Goal: Task Accomplishment & Management: Use online tool/utility

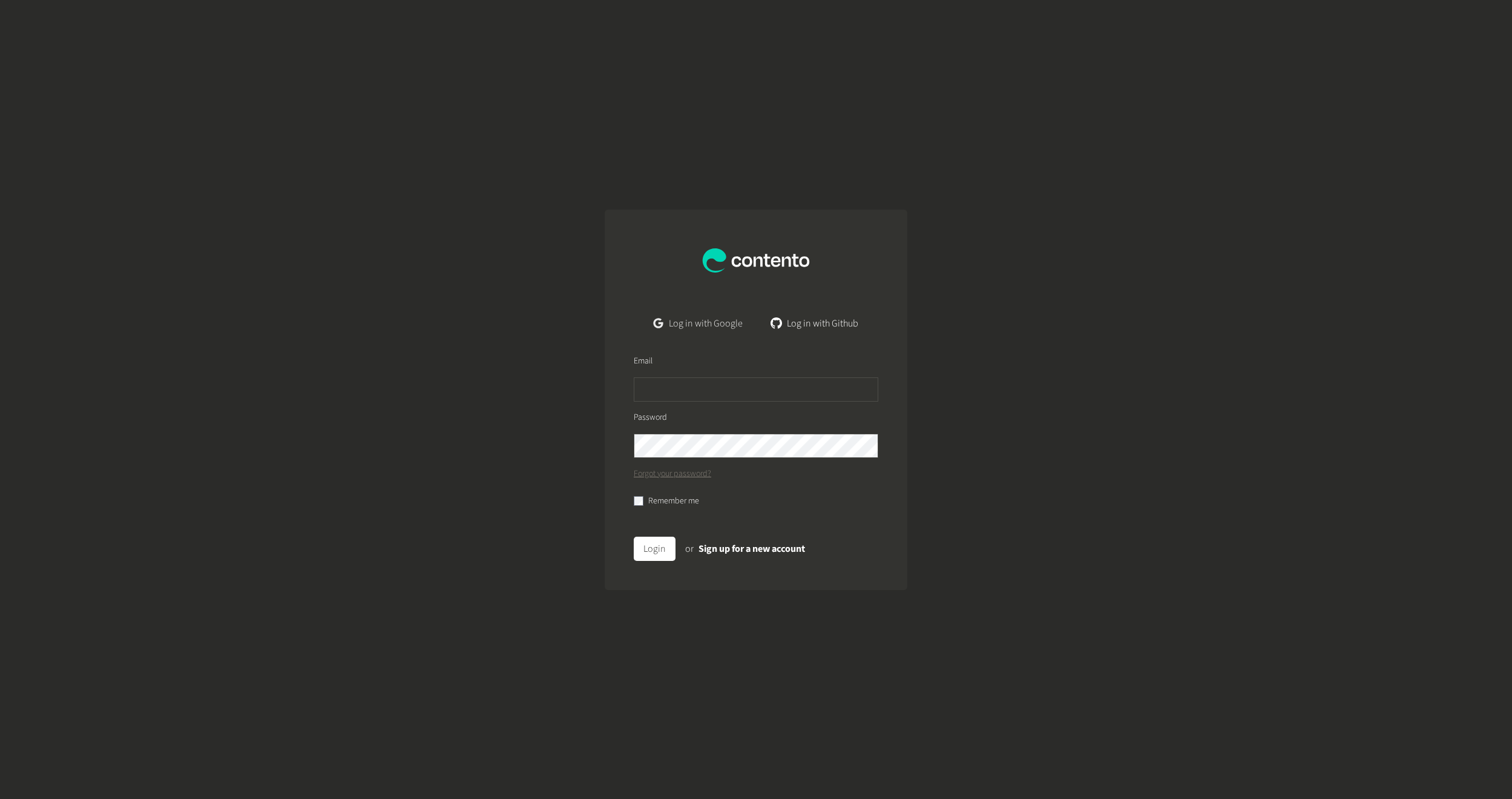
click at [684, 321] on link "Log in with Google" at bounding box center [698, 324] width 109 height 24
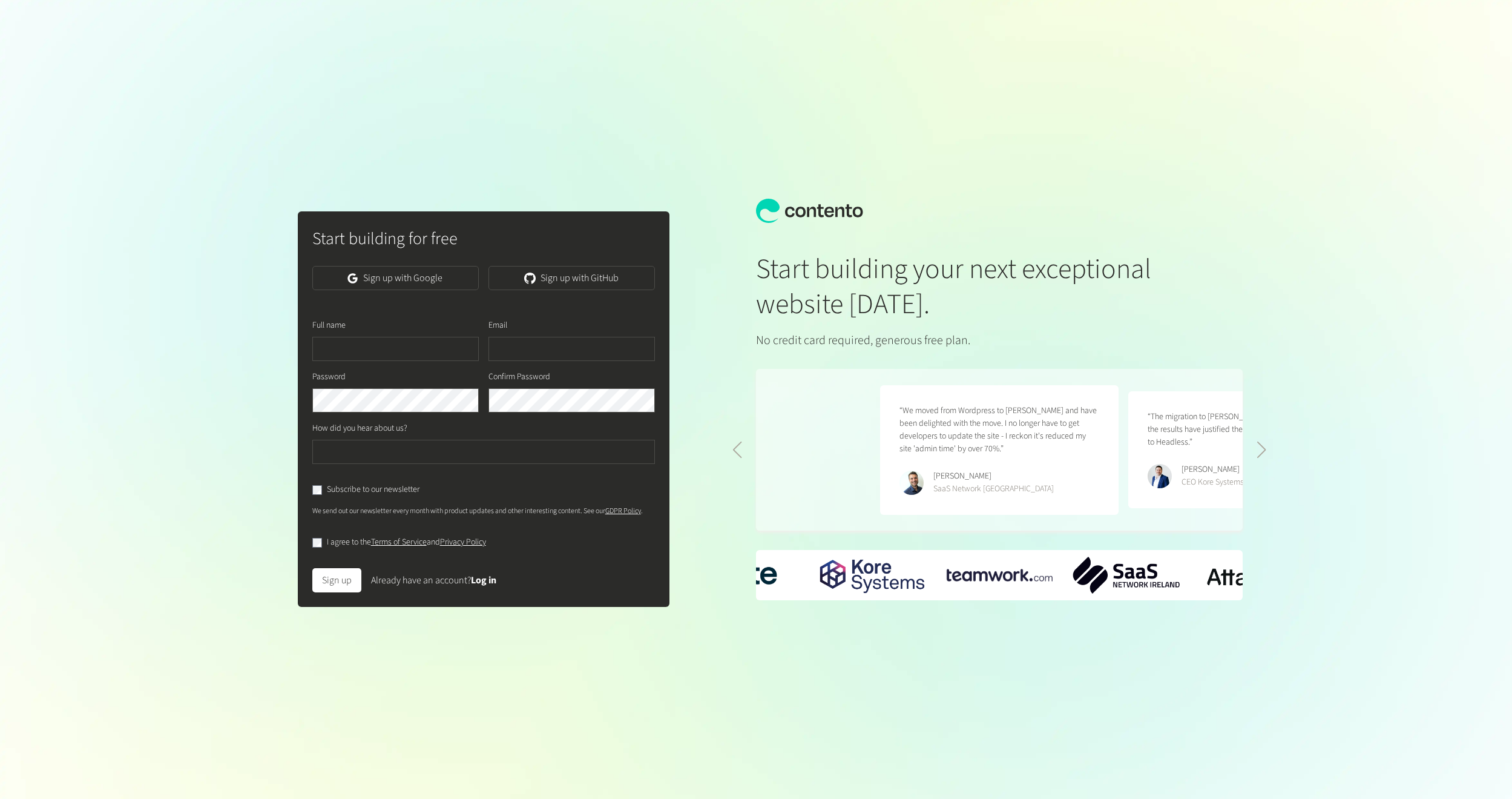
scroll to position [0, 496]
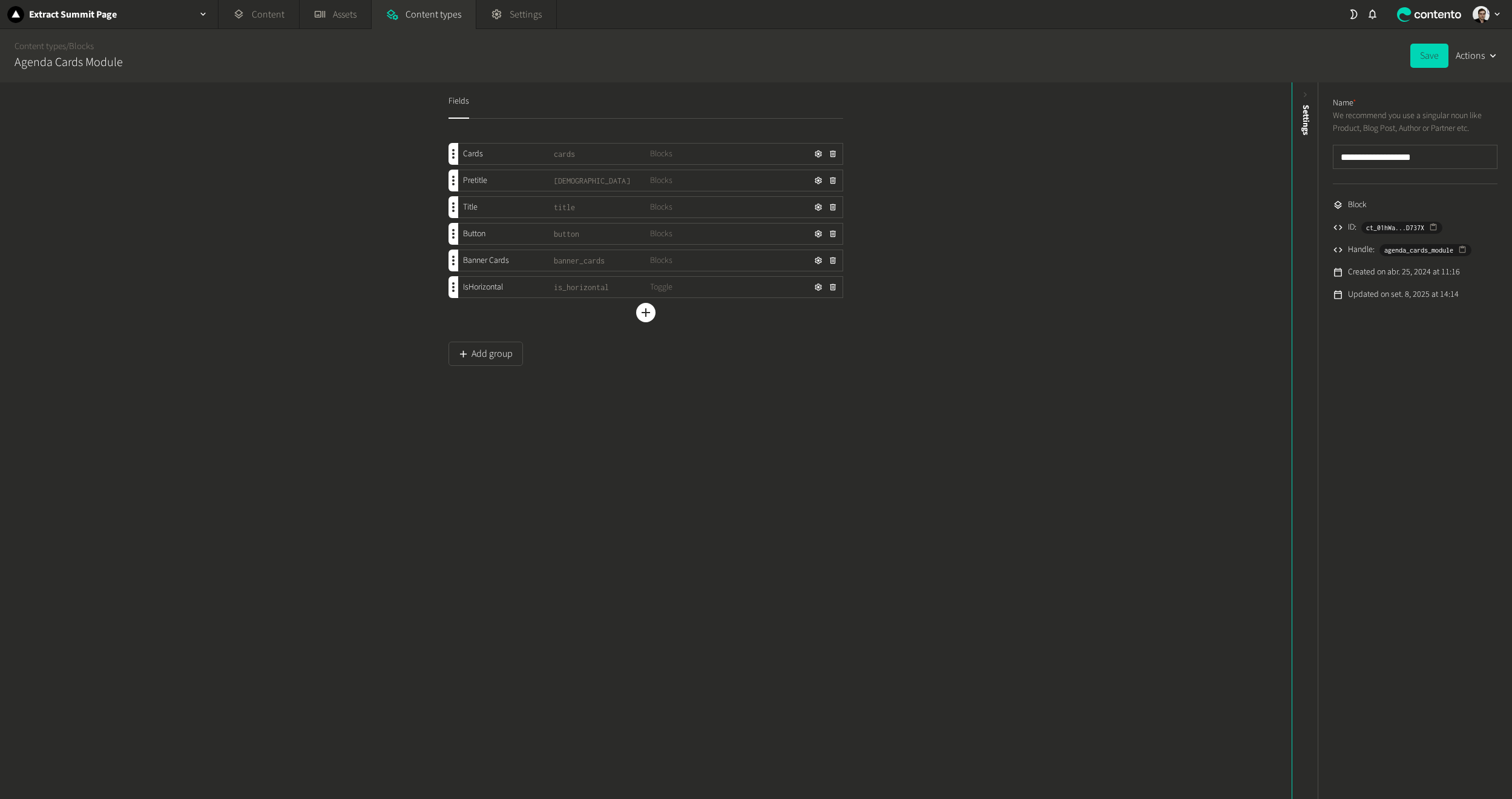
click at [473, 235] on span "Button" at bounding box center [474, 234] width 22 height 13
click at [489, 231] on div "Button" at bounding box center [506, 234] width 96 height 13
drag, startPoint x: 485, startPoint y: 233, endPoint x: 460, endPoint y: 178, distance: 60.4
click at [460, 178] on div "Cards cards Blocks Pretitle pretitle Blocks Title title Blocks Button button Bl…" at bounding box center [646, 220] width 395 height 155
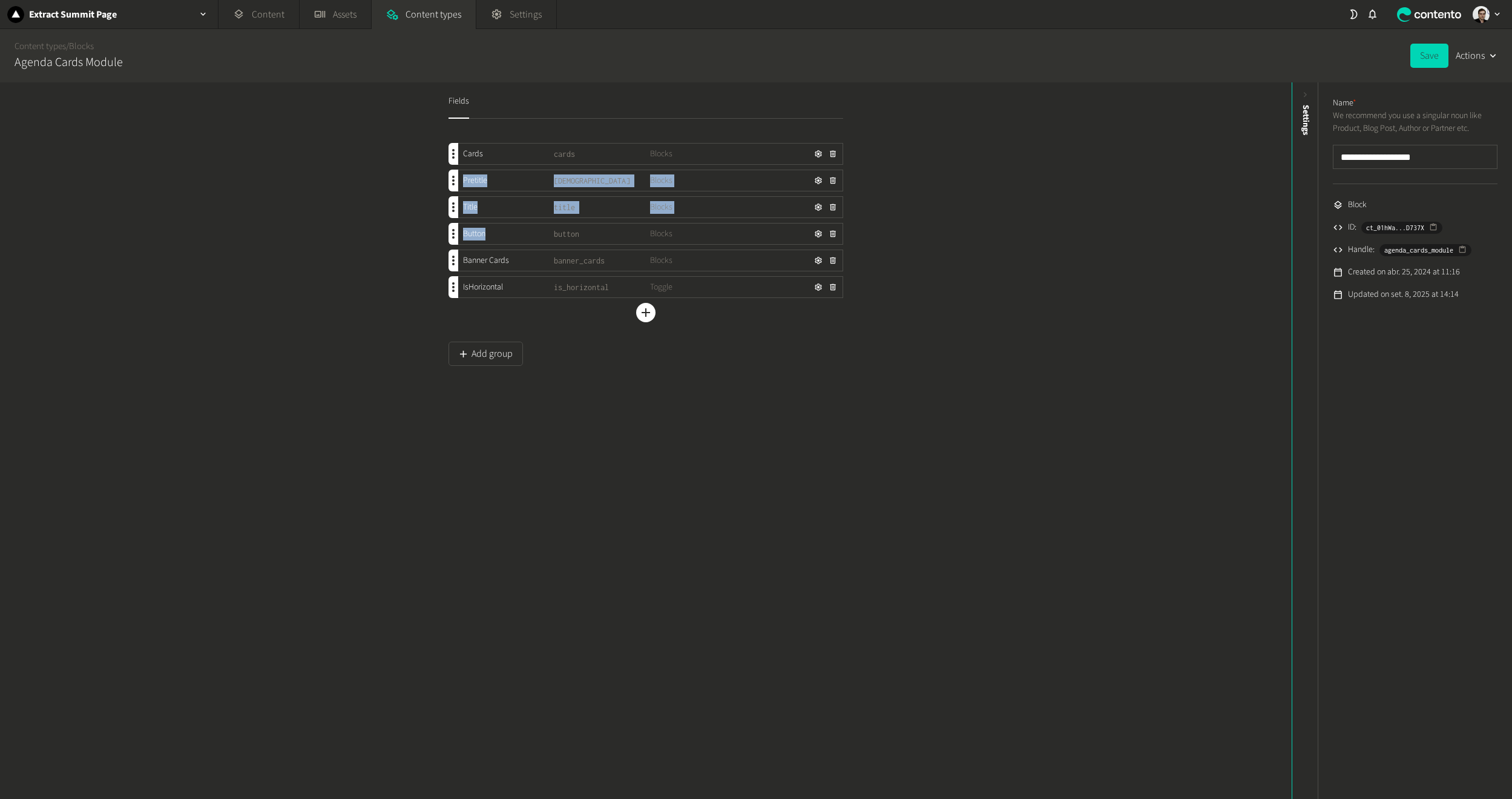
click at [463, 178] on span "Pretitle" at bounding box center [475, 181] width 24 height 13
drag, startPoint x: 460, startPoint y: 178, endPoint x: 491, endPoint y: 231, distance: 61.4
click at [491, 231] on div "Cards cards Blocks Pretitle pretitle Blocks Title title Blocks Button button Bl…" at bounding box center [646, 220] width 395 height 155
click at [361, 195] on div "Fields Cards cards Blocks Pretitle pretitle Blocks Title title Blocks Button bu…" at bounding box center [645, 440] width 1291 height 716
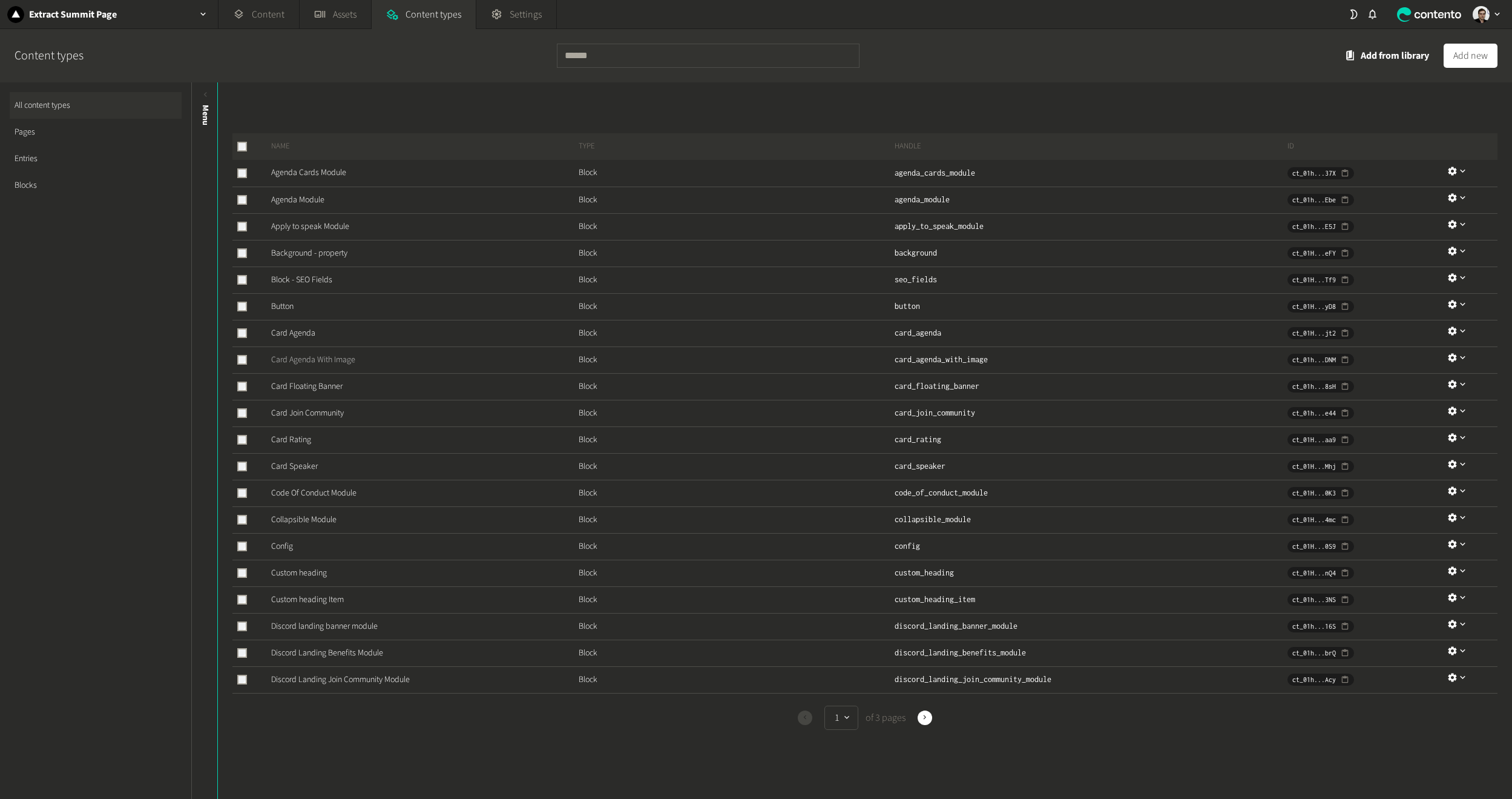
click at [303, 359] on link "Card Agenda With Image" at bounding box center [313, 360] width 84 height 12
click at [276, 334] on link "Card Agenda" at bounding box center [293, 333] width 44 height 12
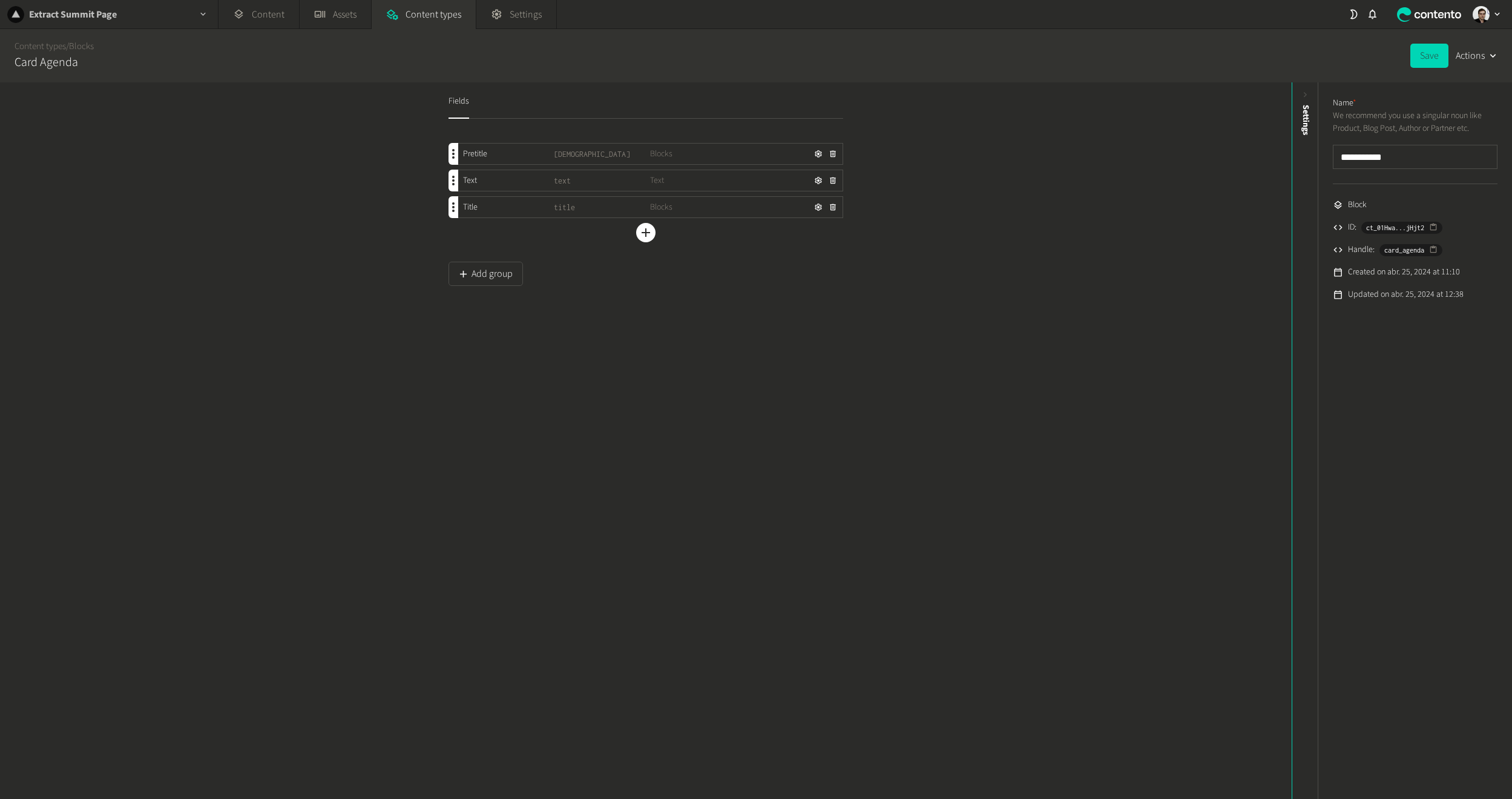
click at [198, 17] on icon "button" at bounding box center [203, 14] width 11 height 11
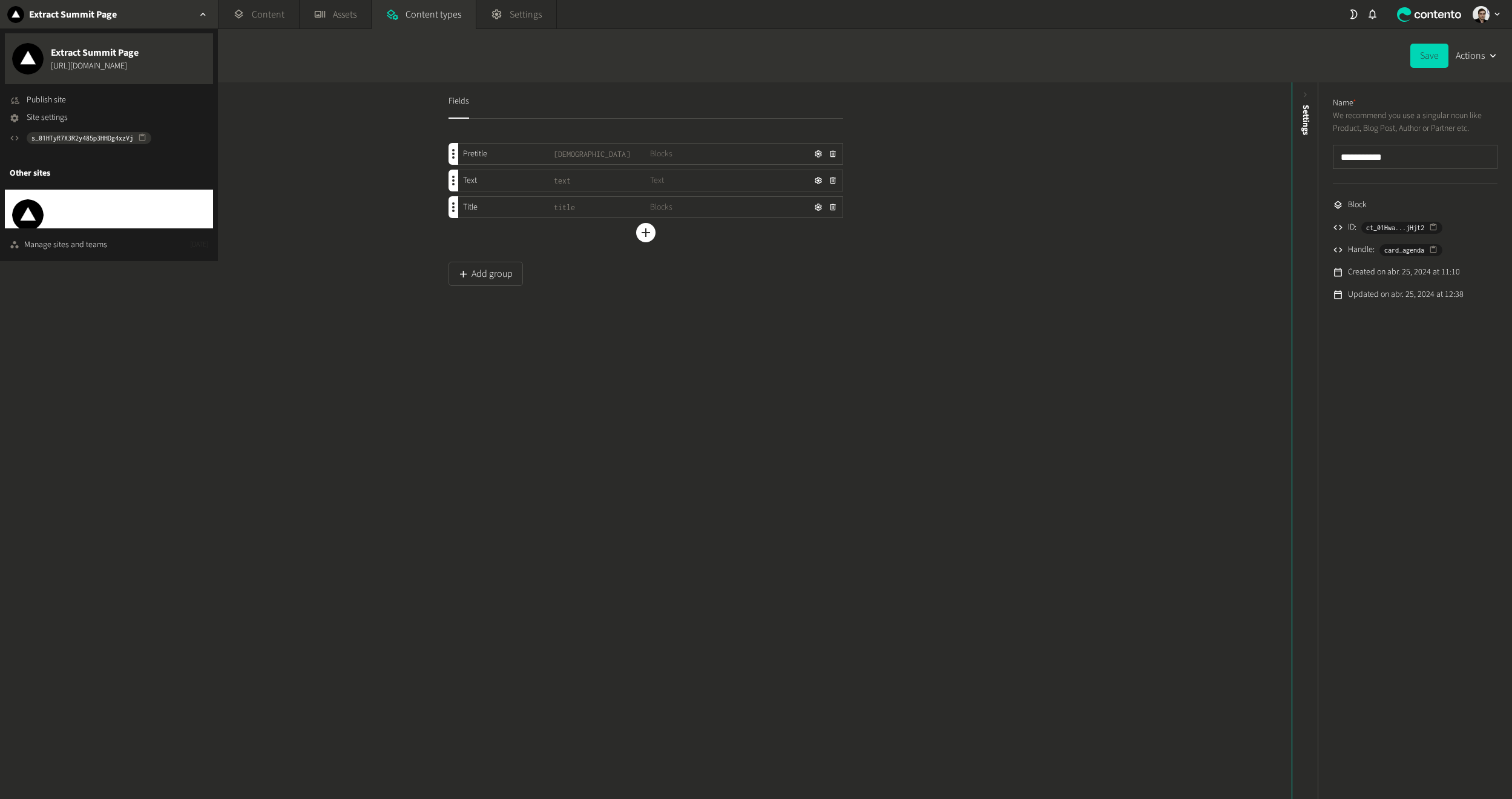
click at [97, 207] on span "Zyte" at bounding box center [89, 208] width 76 height 14
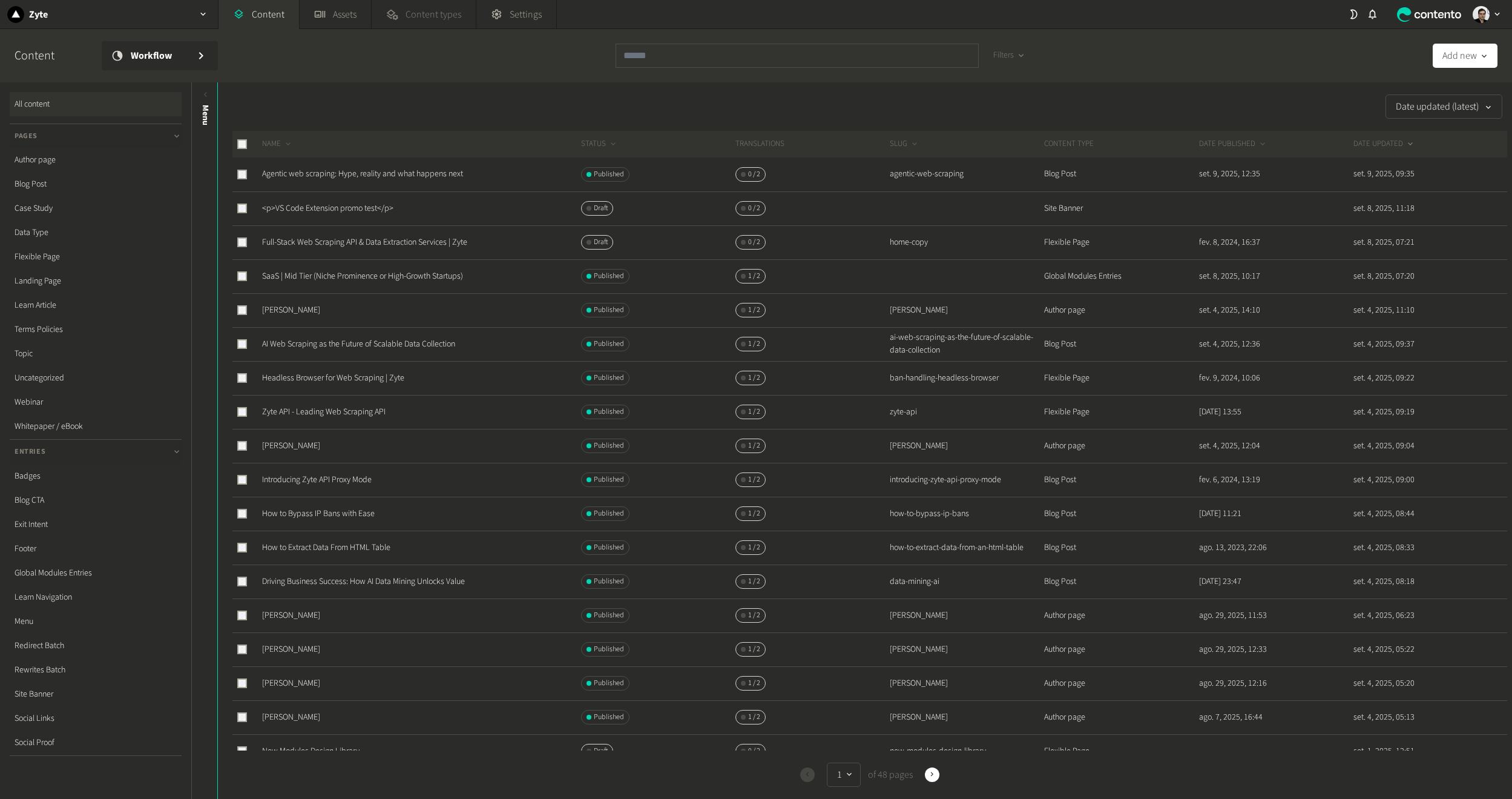
click at [455, 12] on span "Content types" at bounding box center [433, 14] width 55 height 14
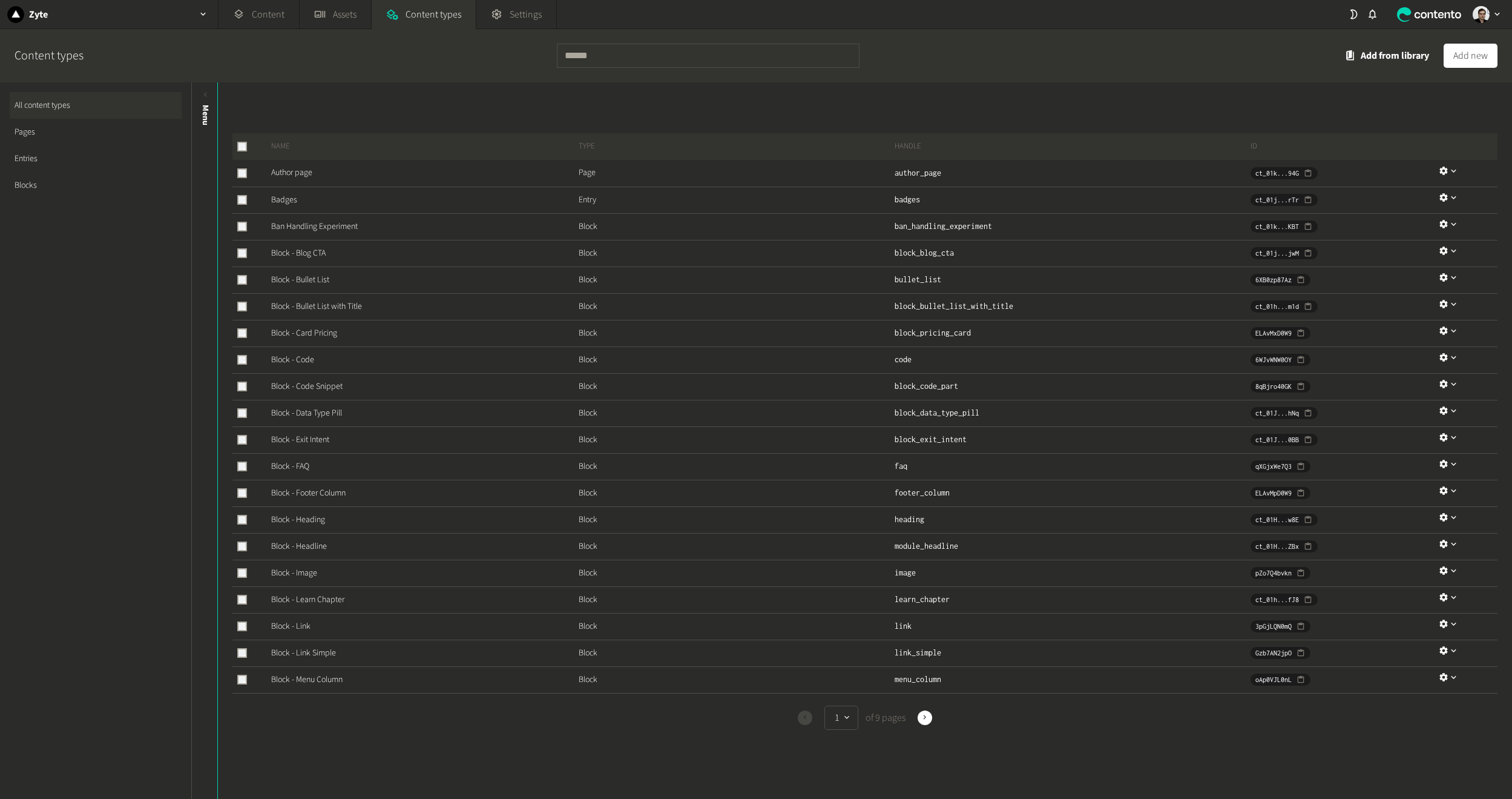
click at [4, 347] on nav "All content types Pages Entries Blocks" at bounding box center [96, 440] width 191 height 716
click at [650, 52] on input "text" at bounding box center [707, 55] width 303 height 24
type input "***"
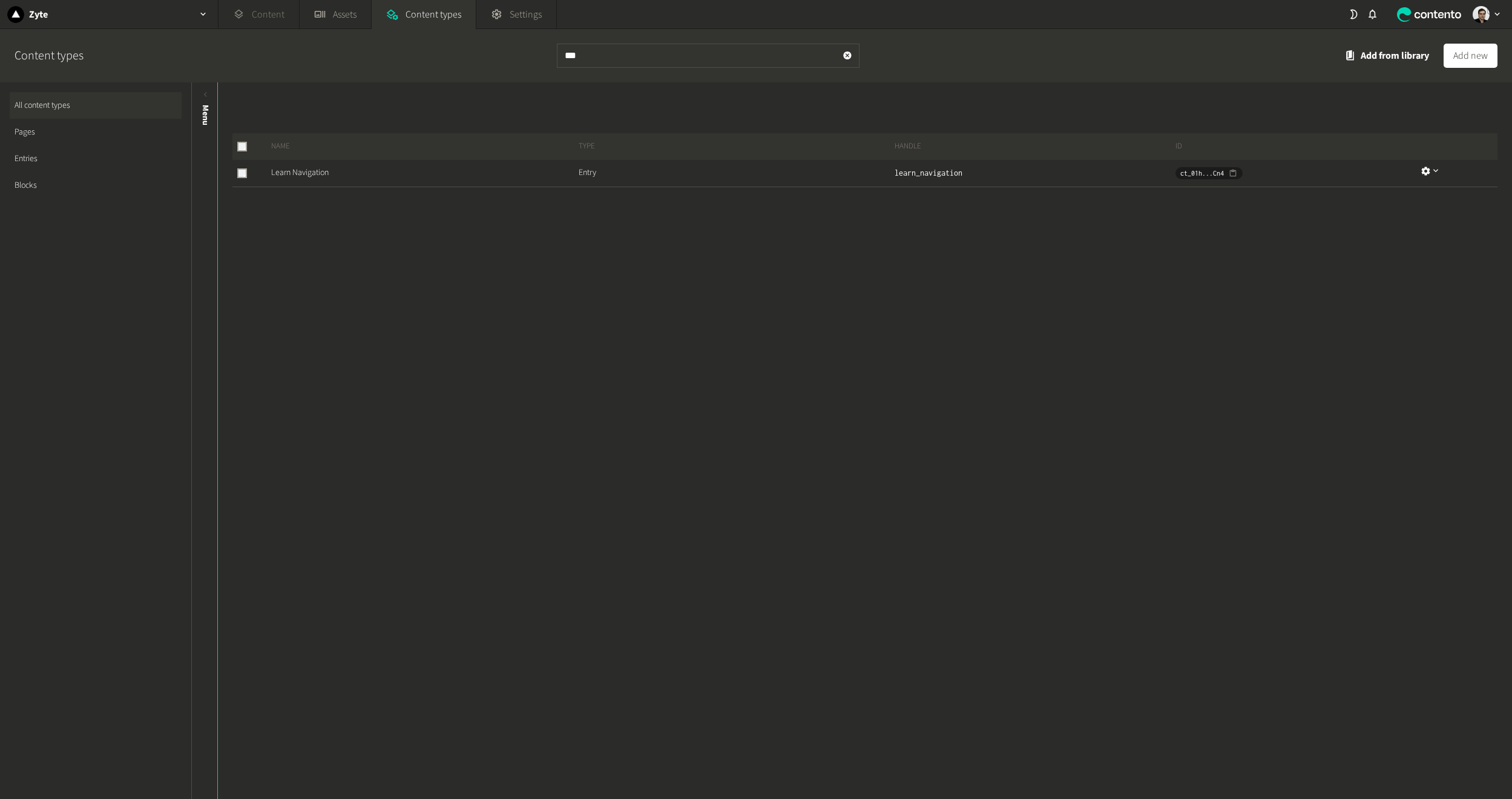
click at [257, 17] on link "Content" at bounding box center [259, 14] width 80 height 29
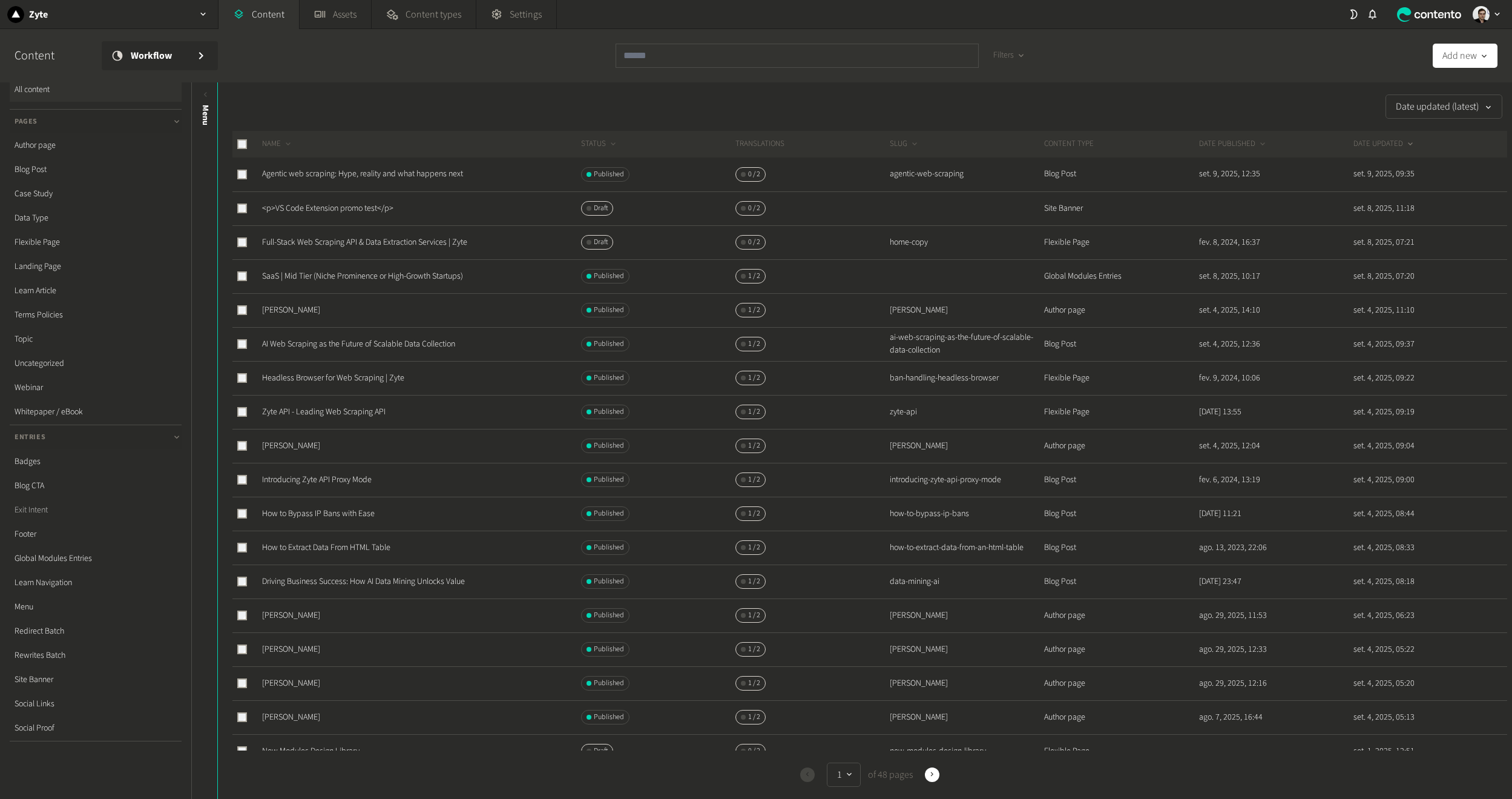
scroll to position [15, 0]
click at [56, 610] on link "Menu" at bounding box center [96, 606] width 172 height 24
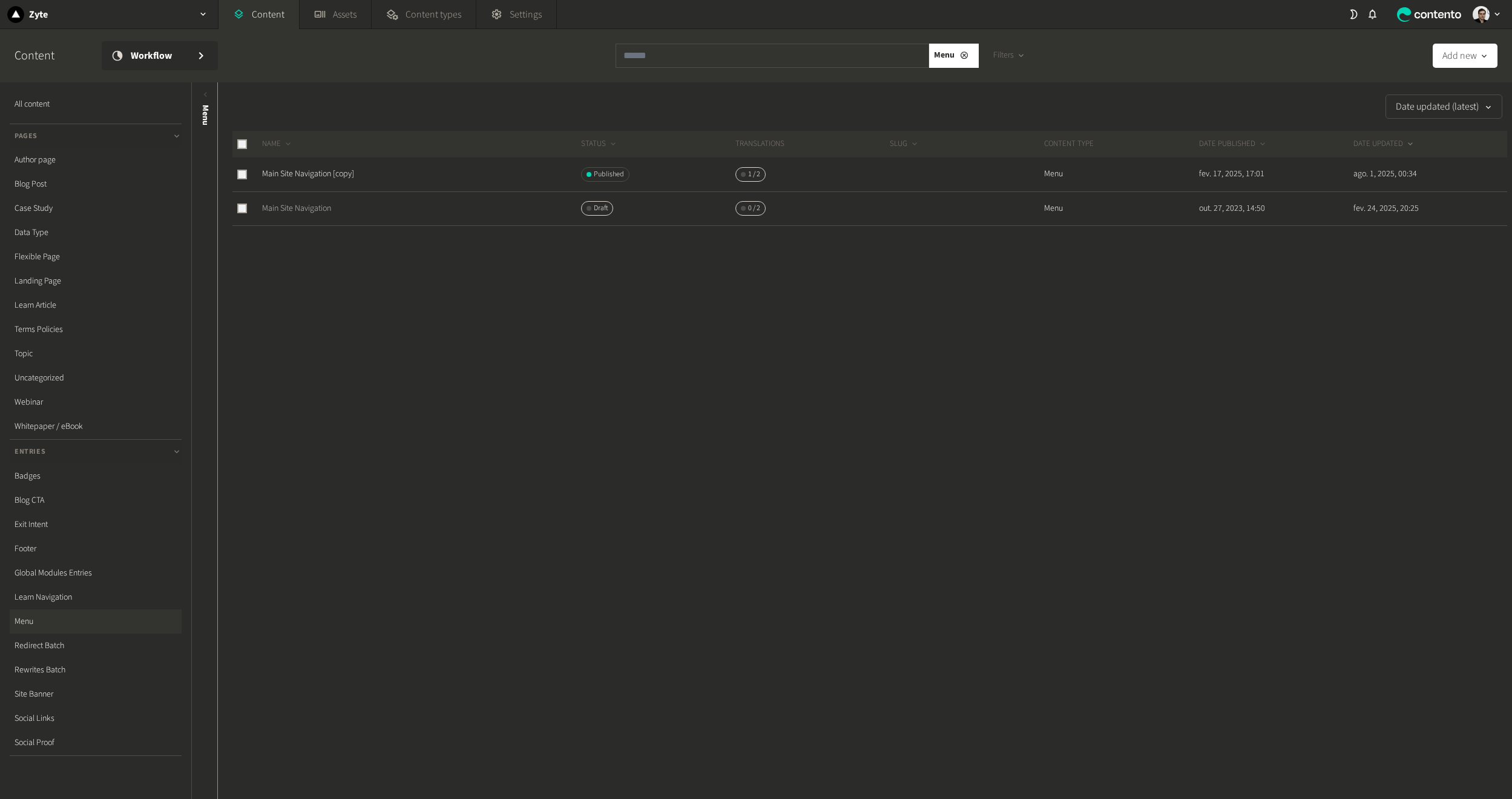
click at [310, 207] on link "Main Site Navigation" at bounding box center [296, 208] width 69 height 12
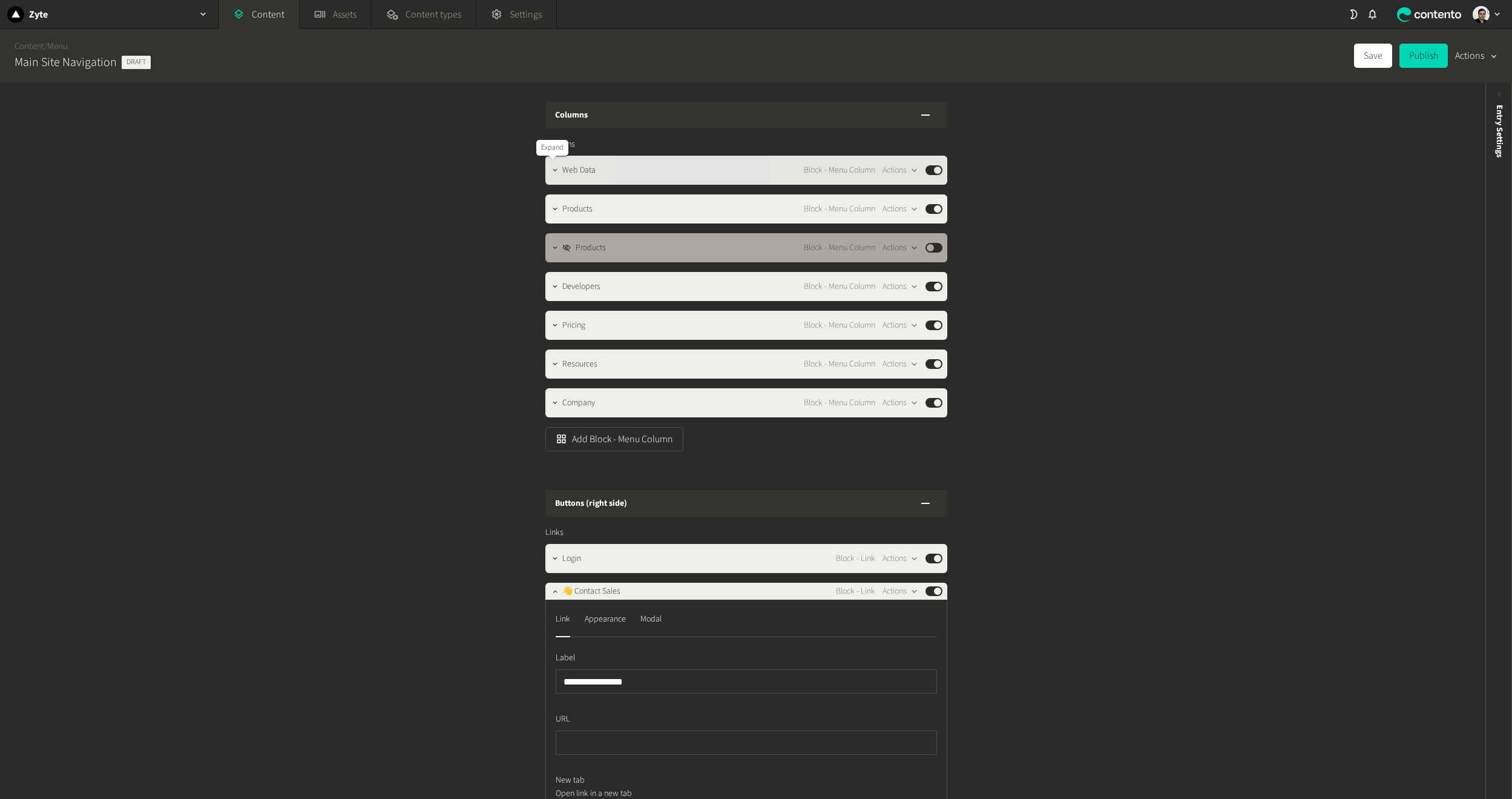
click at [552, 170] on icon "button" at bounding box center [555, 169] width 8 height 8
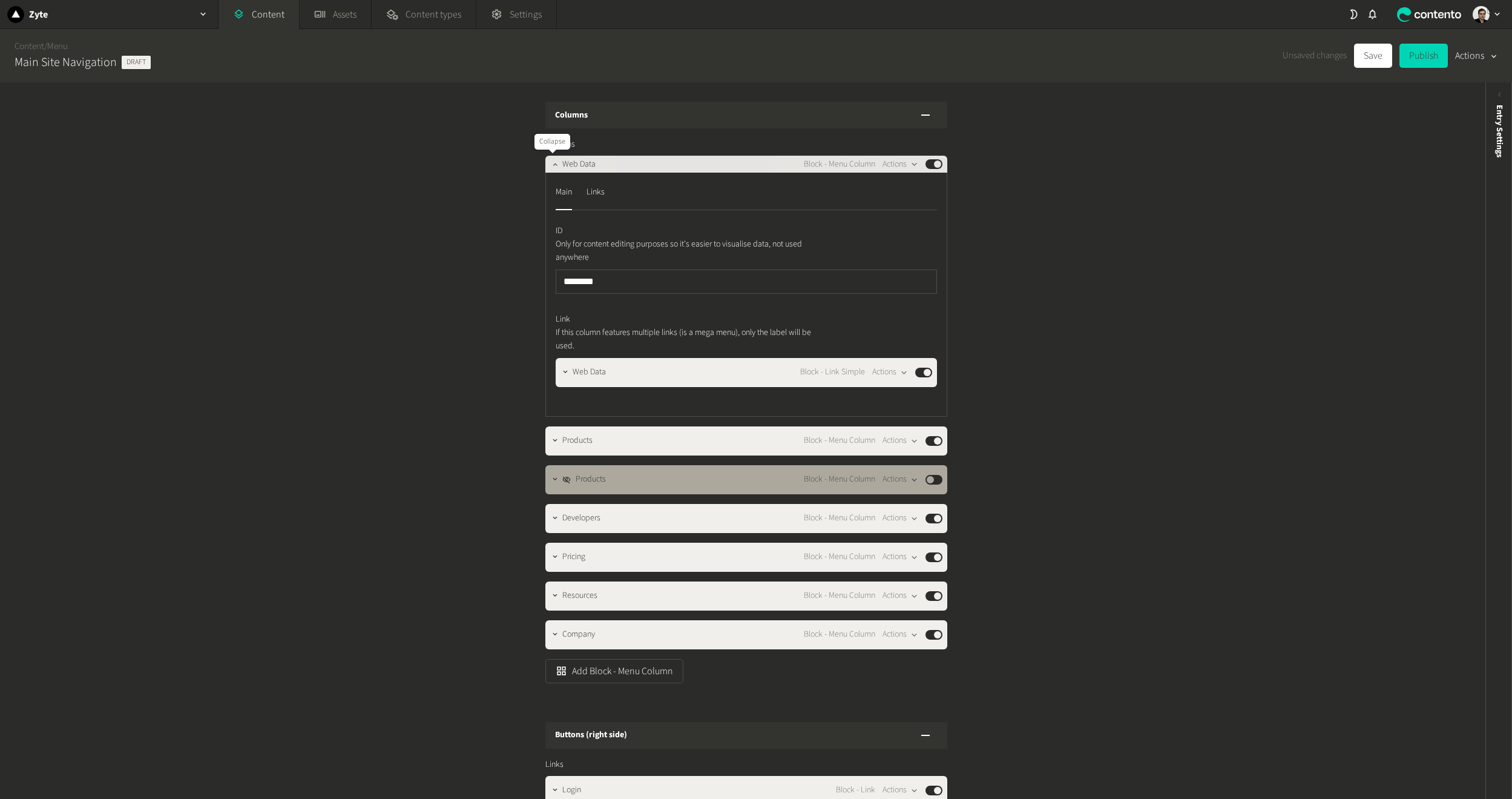
click at [551, 166] on icon "button" at bounding box center [555, 163] width 8 height 8
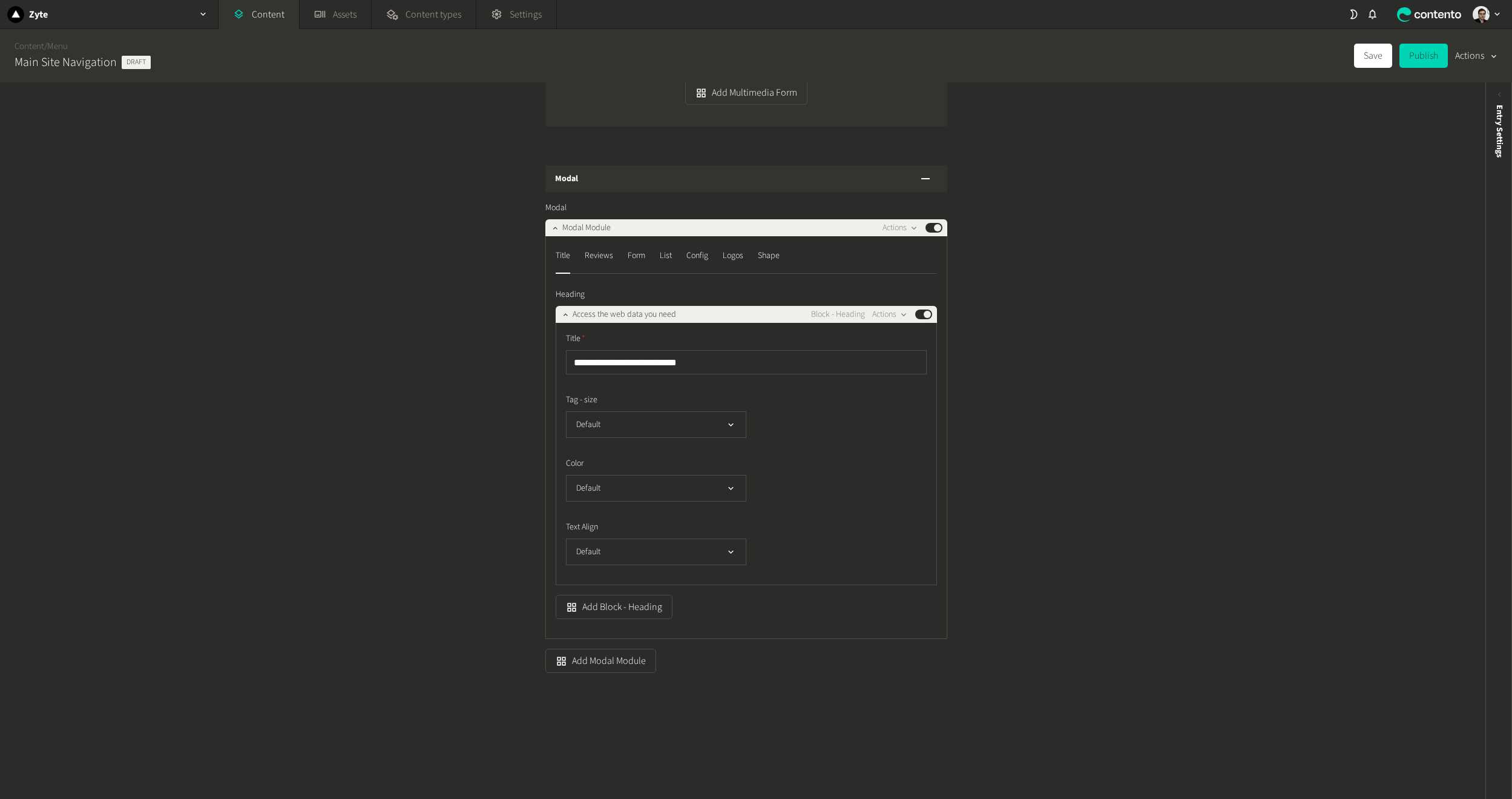
scroll to position [1300, 0]
click at [421, 20] on span "Content types" at bounding box center [433, 14] width 55 height 14
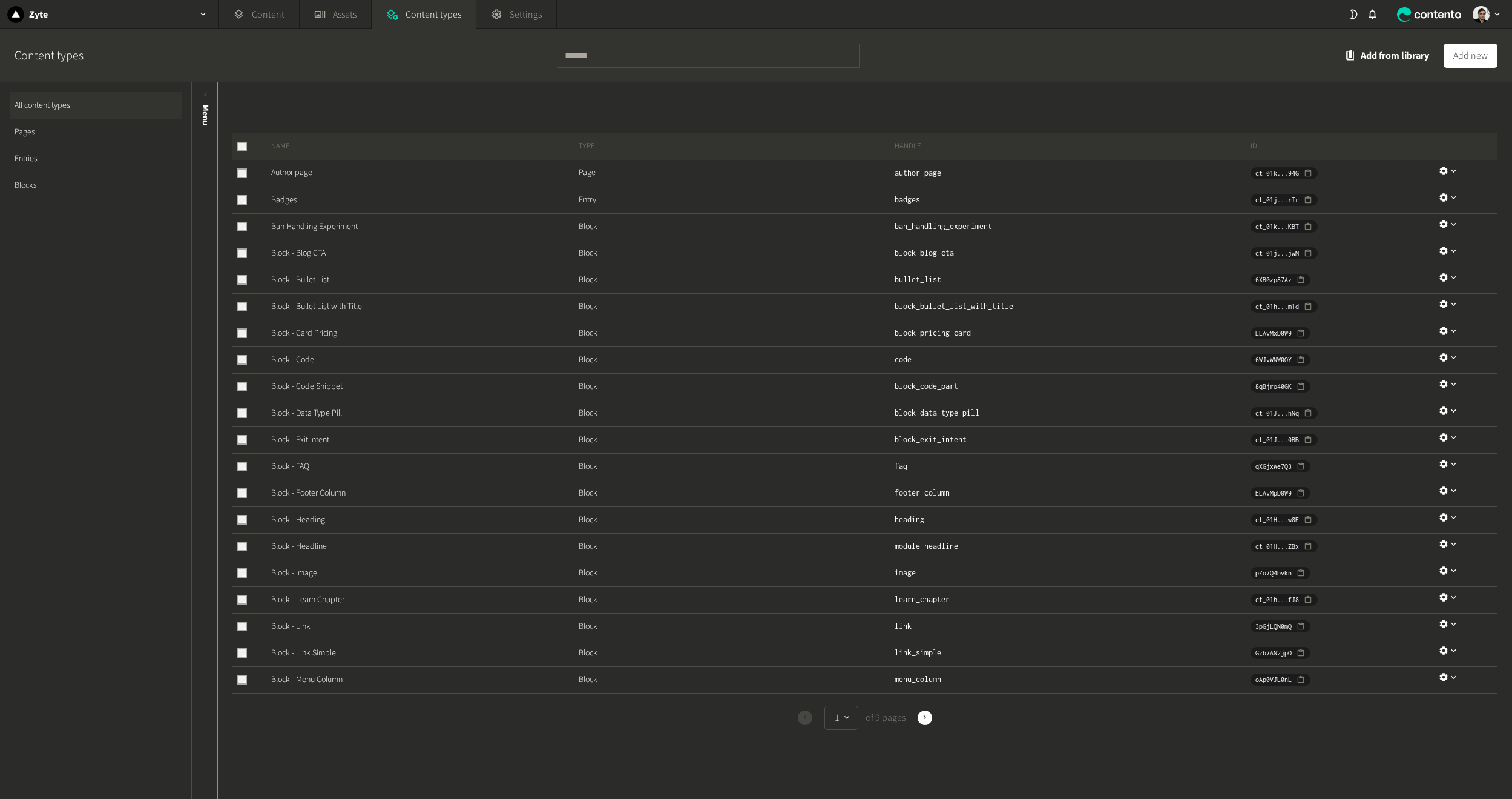
click at [31, 185] on link "Blocks" at bounding box center [96, 185] width 172 height 27
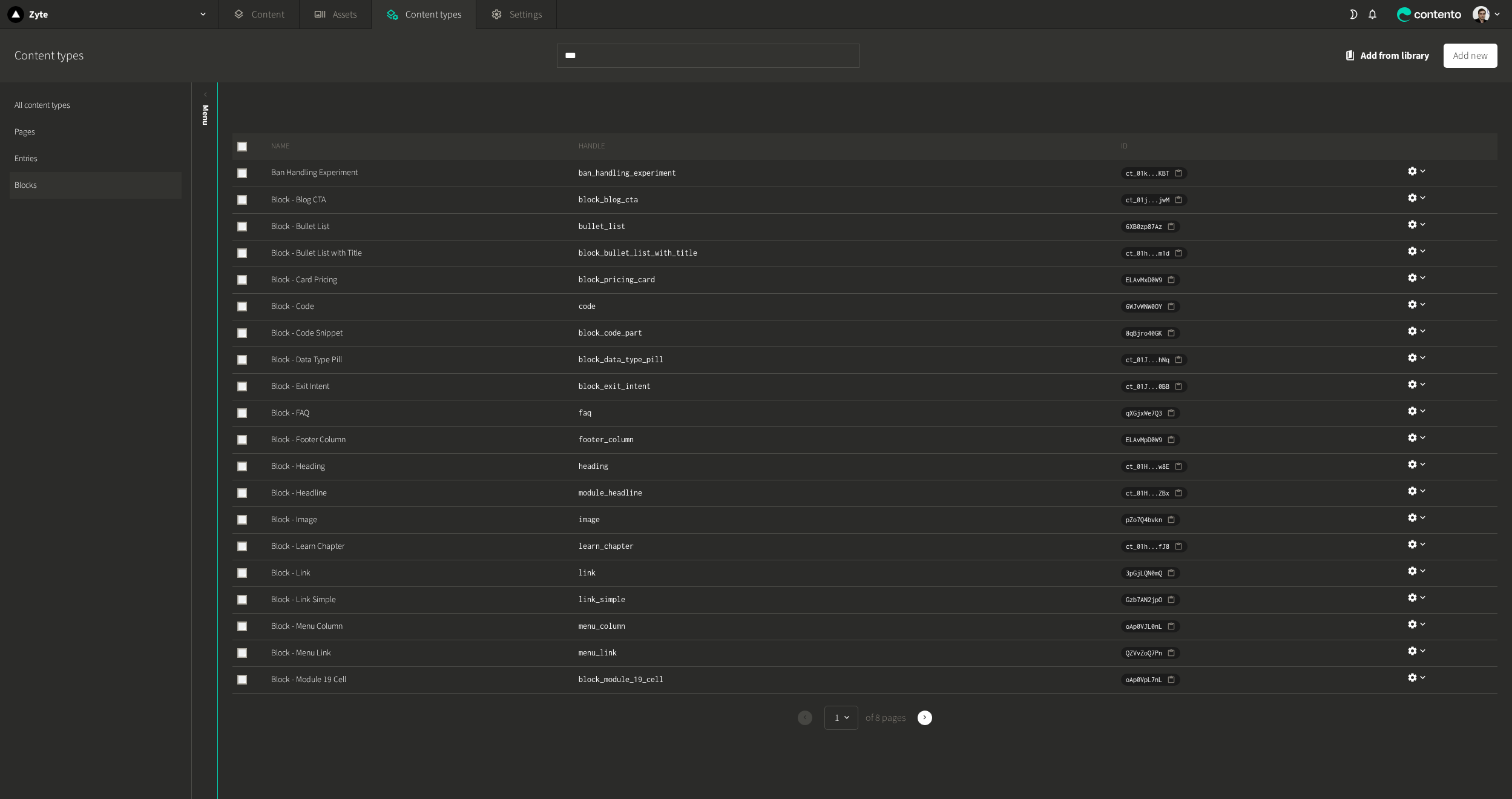
type input "****"
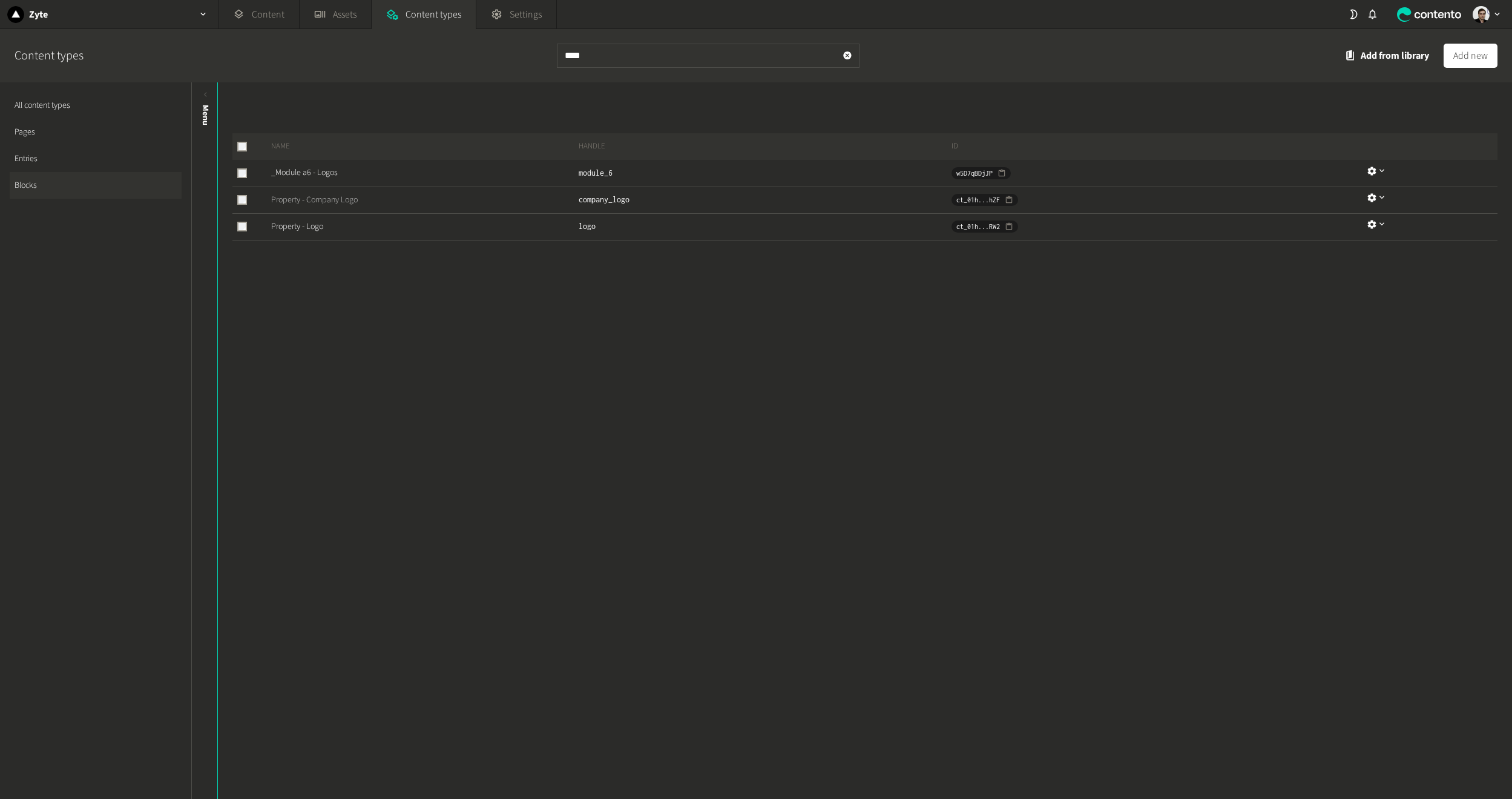
click at [301, 198] on link "Property - Company Logo" at bounding box center [314, 200] width 87 height 12
click at [64, 191] on link "Blocks" at bounding box center [96, 185] width 172 height 27
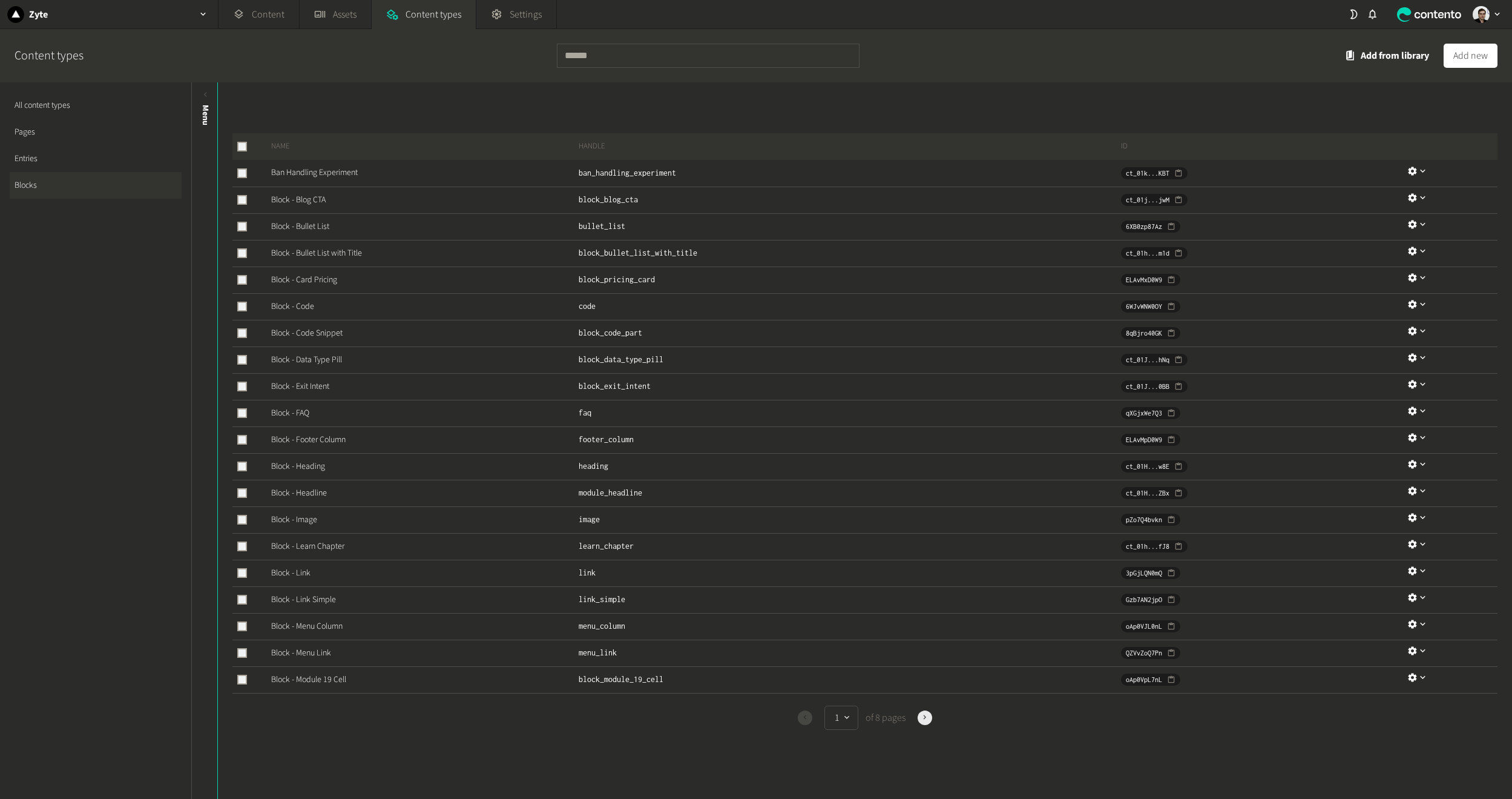
click at [926, 715] on icon "button" at bounding box center [925, 716] width 8 height 8
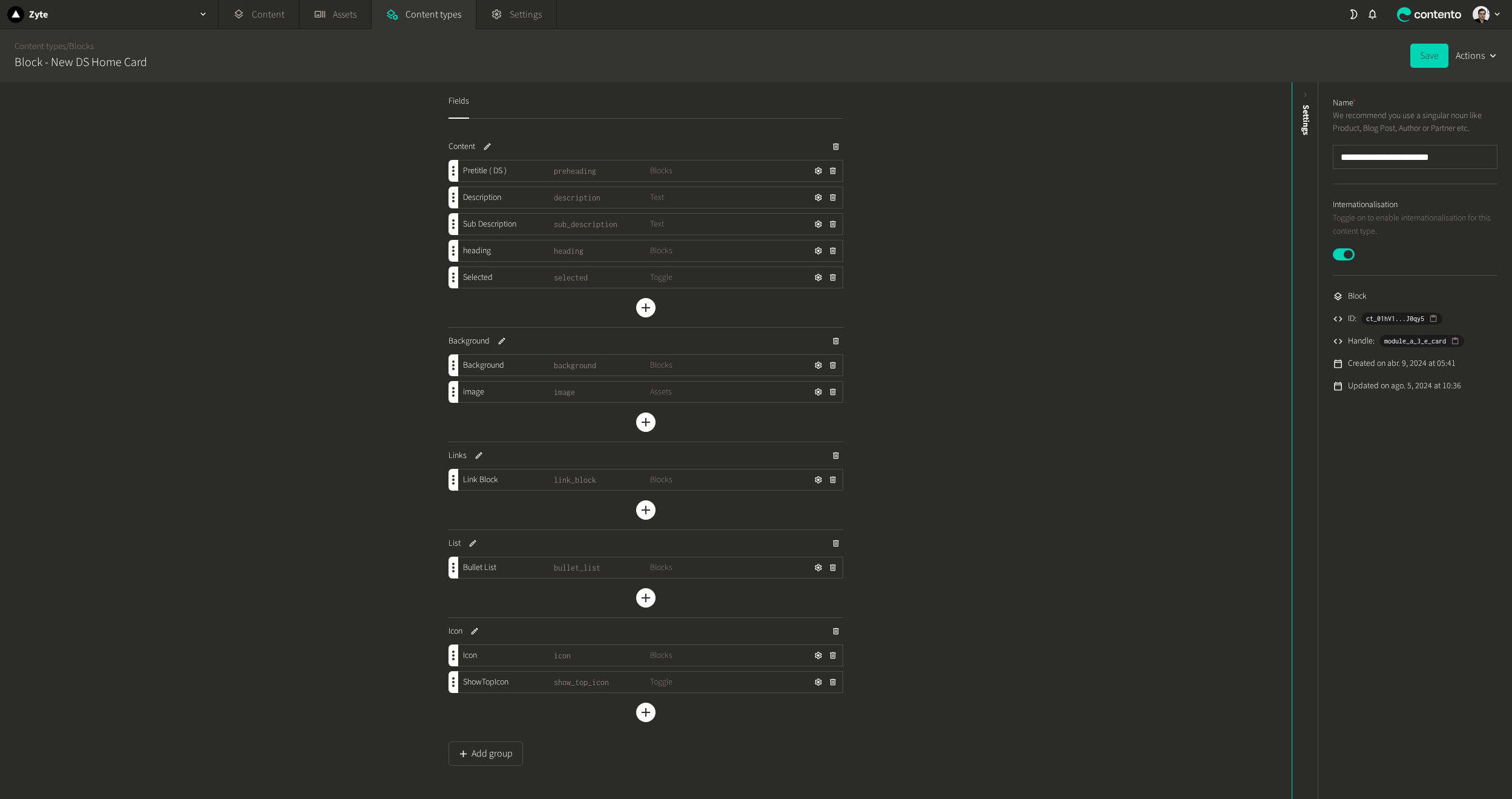
click at [653, 196] on span "Text" at bounding box center [698, 197] width 96 height 13
copy span "Text"
click at [814, 249] on icon "button" at bounding box center [818, 251] width 8 height 8
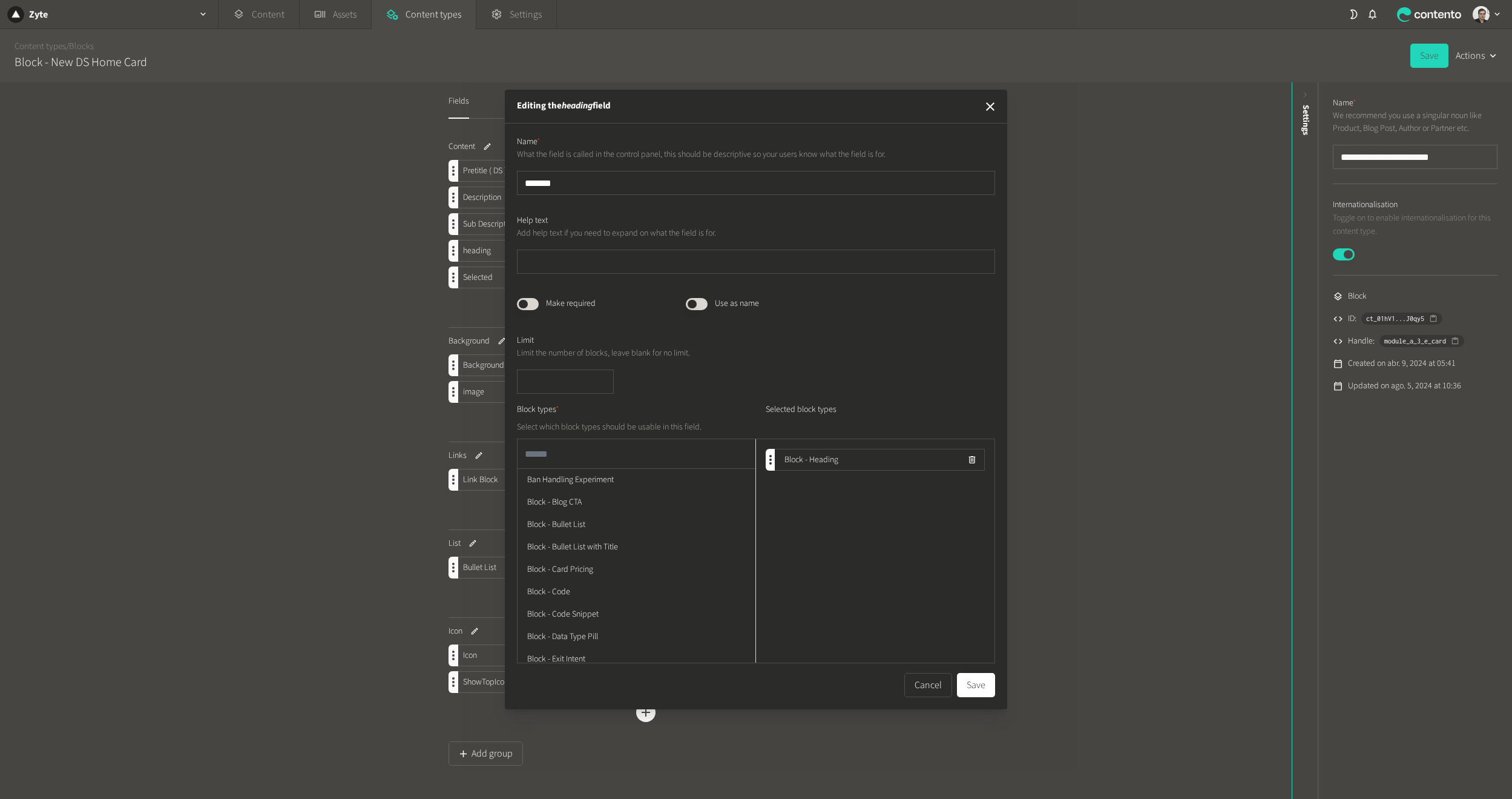
click at [345, 275] on div "Editing the heading field Name * What the field is called in the control panel,…" at bounding box center [756, 400] width 1512 height 799
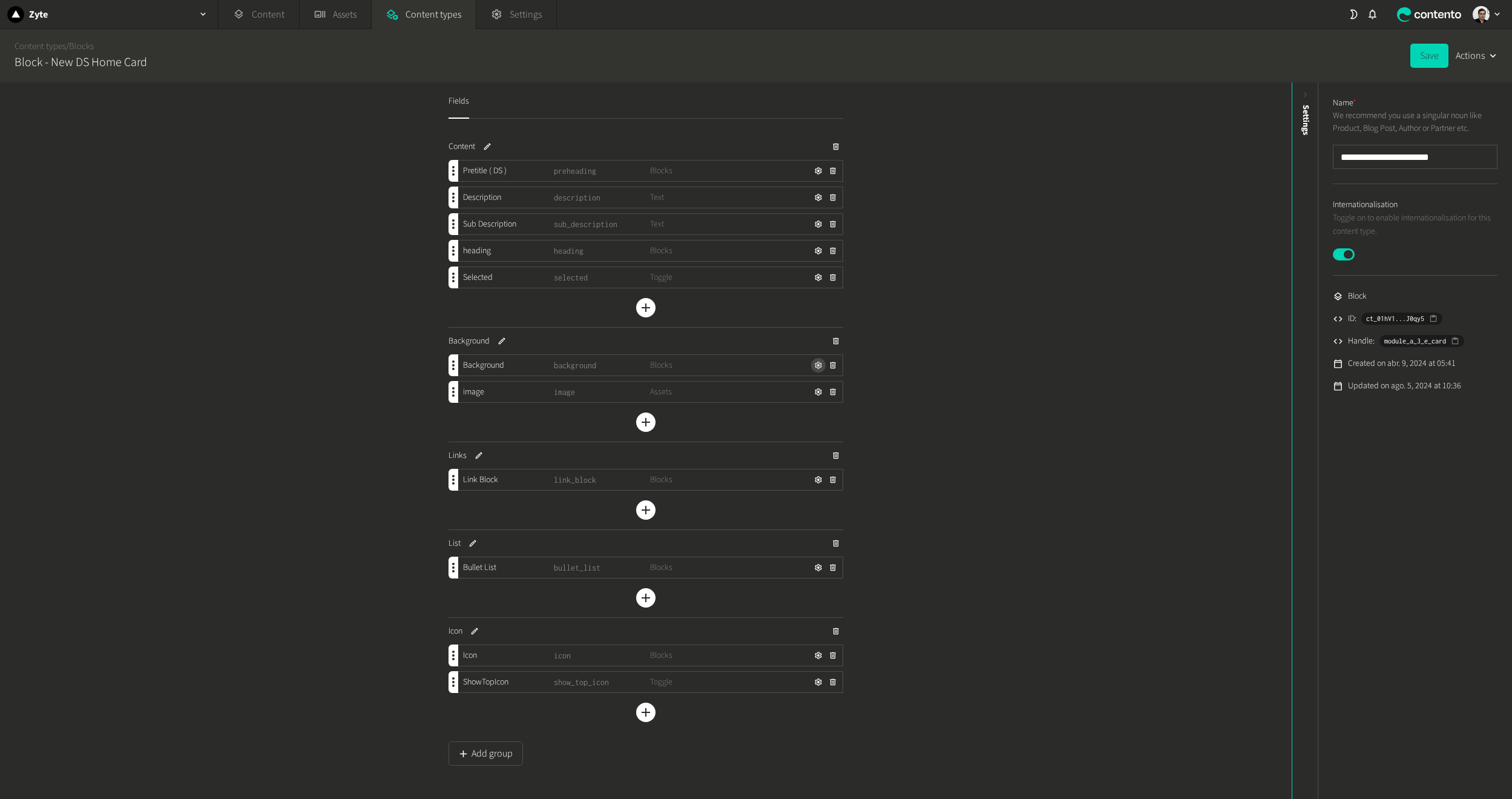
click at [814, 363] on icon "button" at bounding box center [818, 365] width 8 height 8
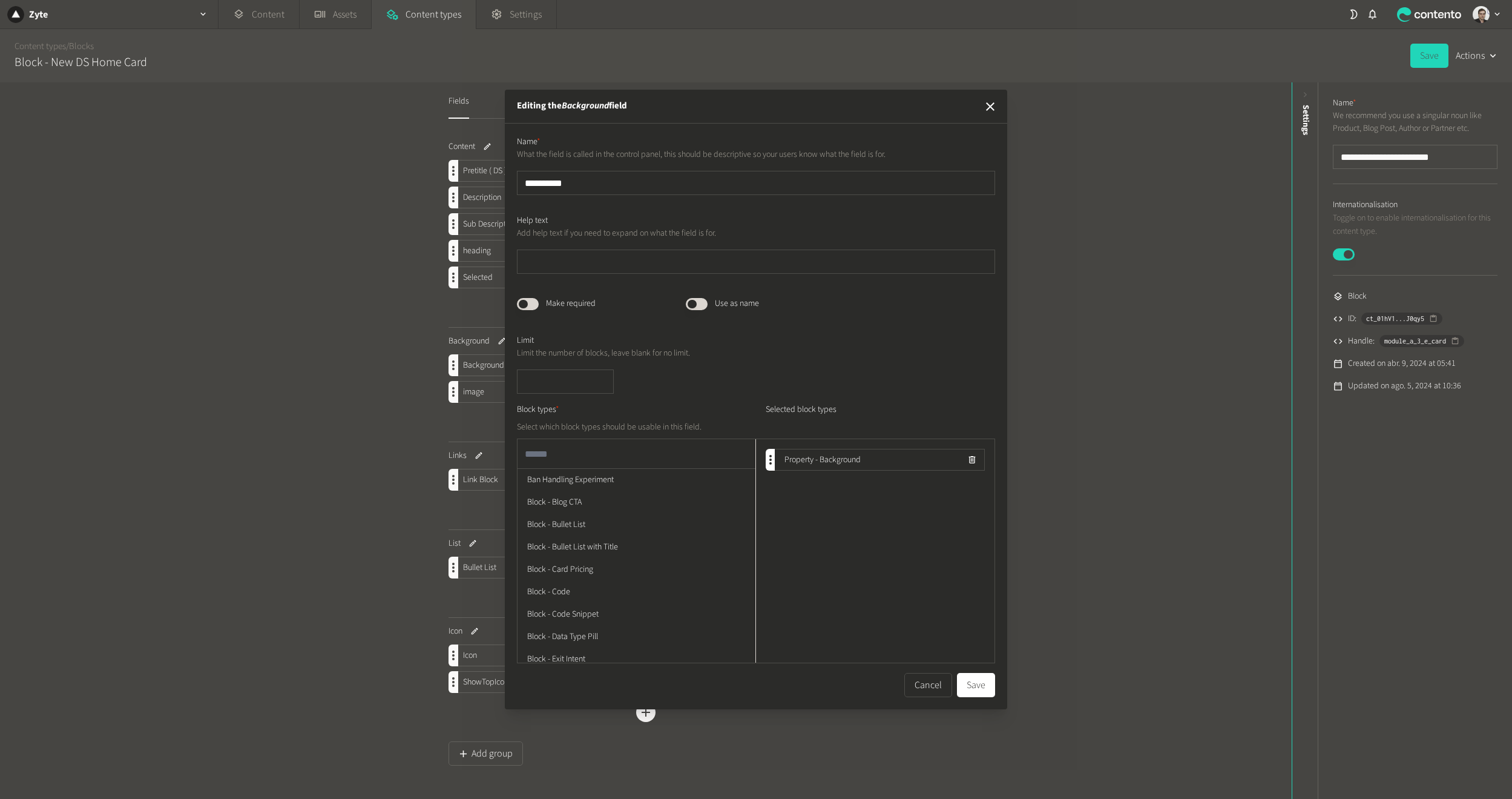
click at [309, 398] on div "**********" at bounding box center [756, 400] width 1512 height 799
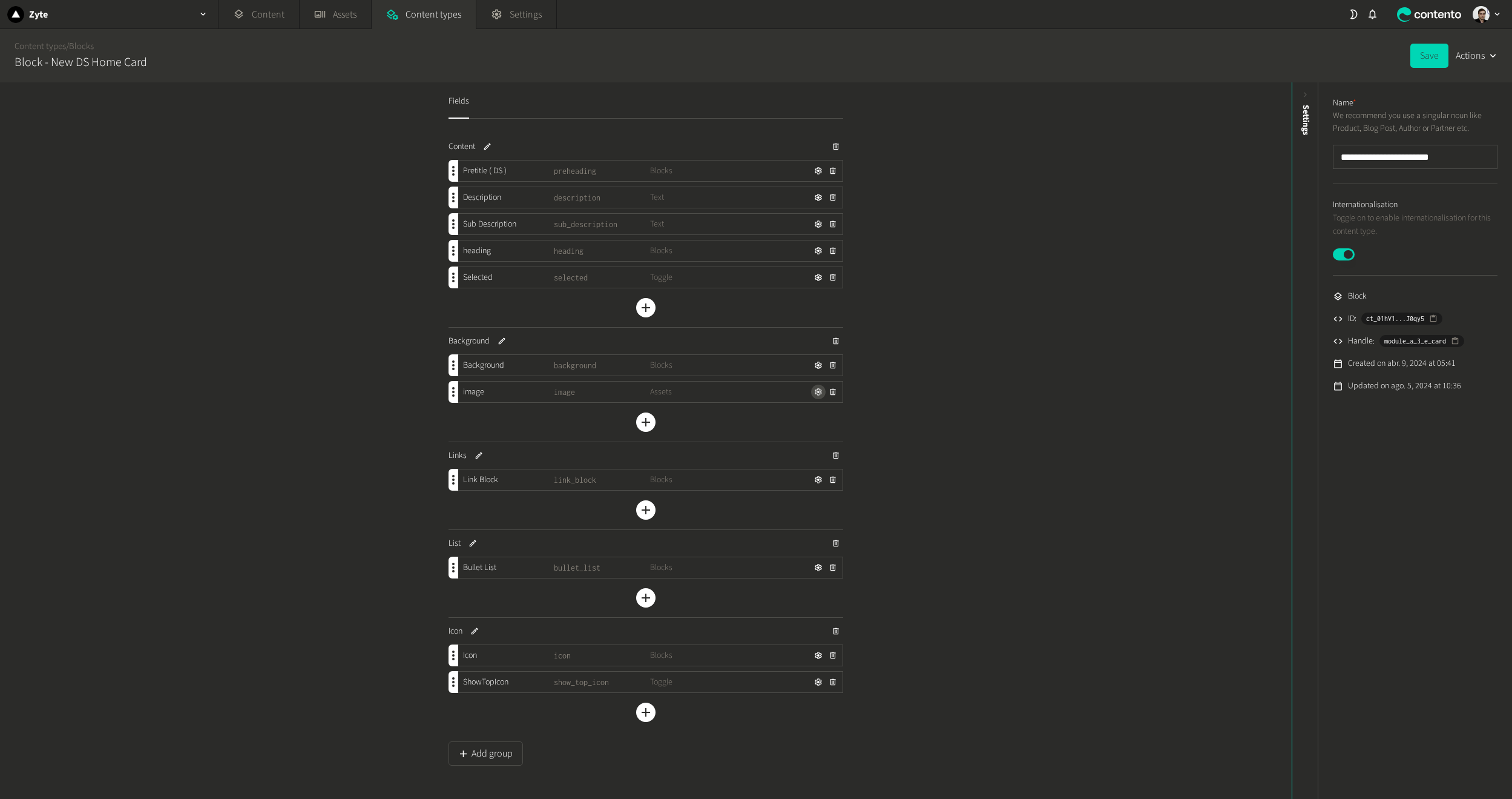
click at [814, 390] on icon "button" at bounding box center [817, 391] width 8 height 8
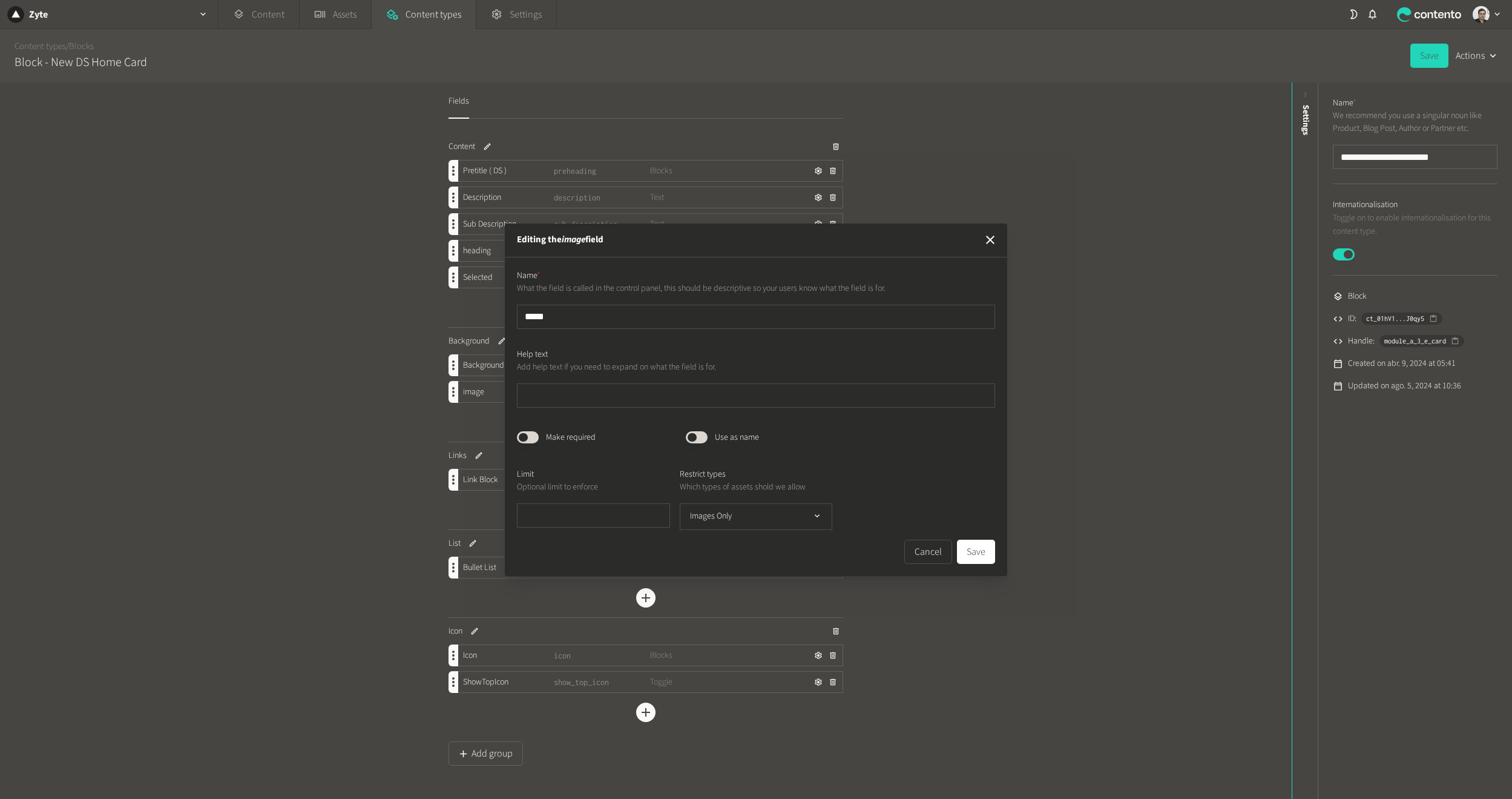
click at [317, 353] on div "Editing the image field Name * What the field is called in the control panel, t…" at bounding box center [756, 400] width 1512 height 799
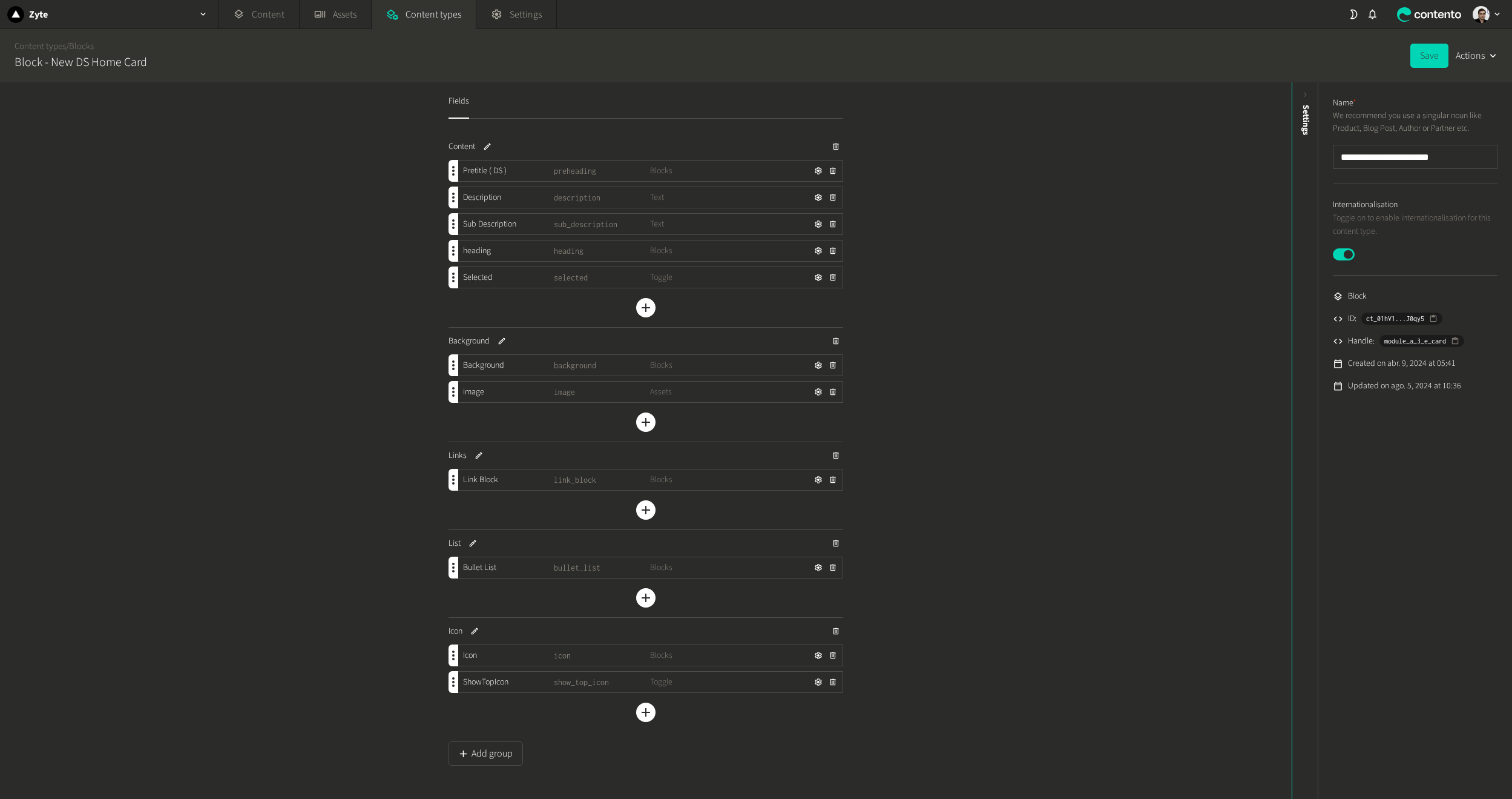
click at [1129, 605] on div "Fields Content Pretitle ( DS ) preheading Blocks Description description Text S…" at bounding box center [645, 440] width 1291 height 716
